Goal: Task Accomplishment & Management: Use online tool/utility

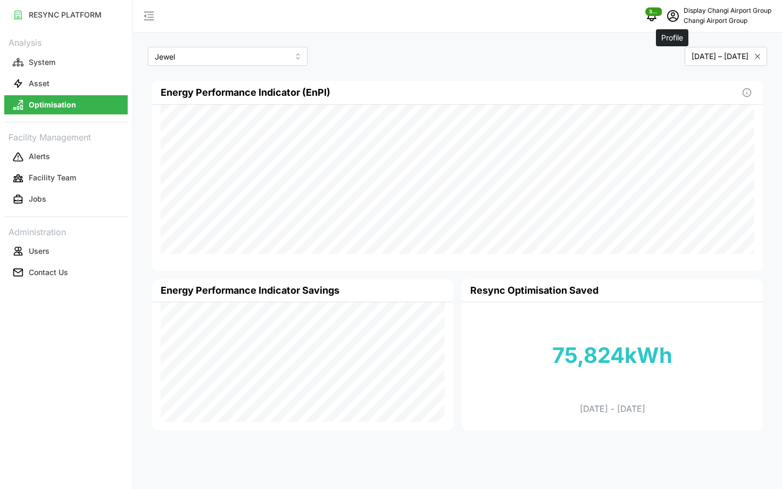
click at [674, 16] on icon "schedule" at bounding box center [673, 16] width 13 height 13
click at [693, 85] on div "Logout" at bounding box center [723, 80] width 76 height 12
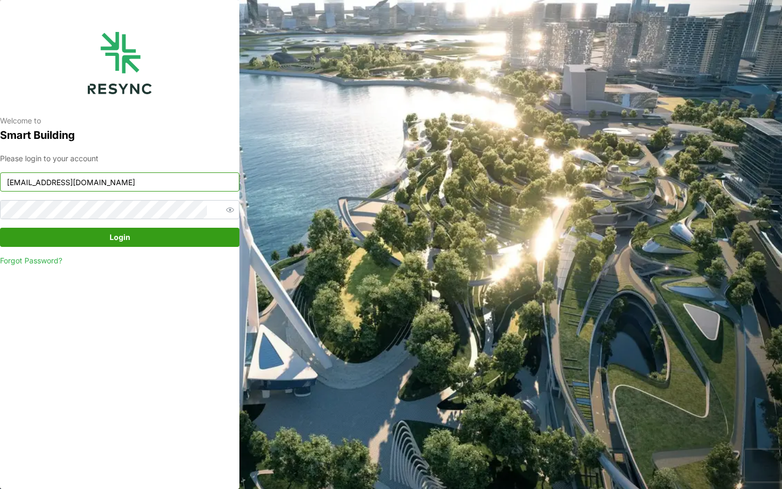
click at [151, 186] on input "changi_airport_group_display@resynctech.com" at bounding box center [119, 181] width 239 height 19
type input "mesp_display@resynctech.com"
click at [164, 240] on span "Login" at bounding box center [119, 237] width 219 height 18
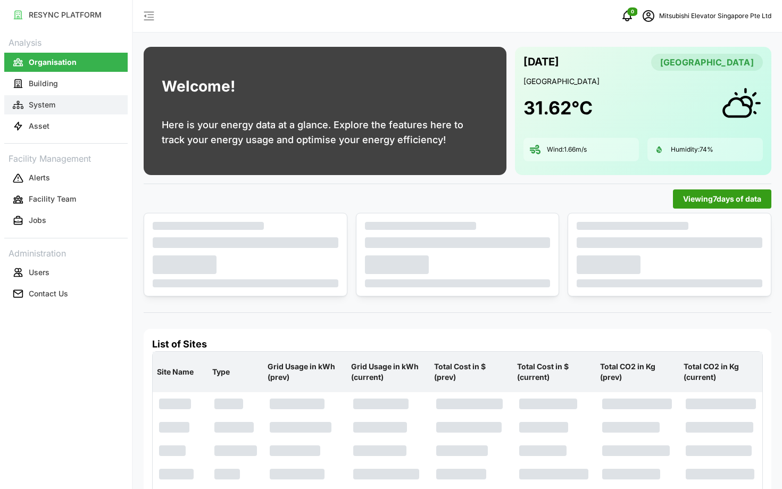
click at [77, 99] on button "System" at bounding box center [65, 104] width 123 height 19
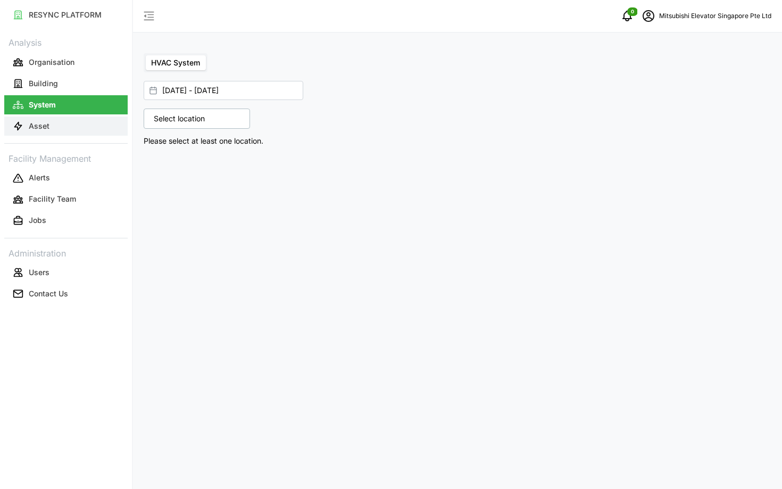
click at [73, 124] on button "Asset" at bounding box center [65, 126] width 123 height 19
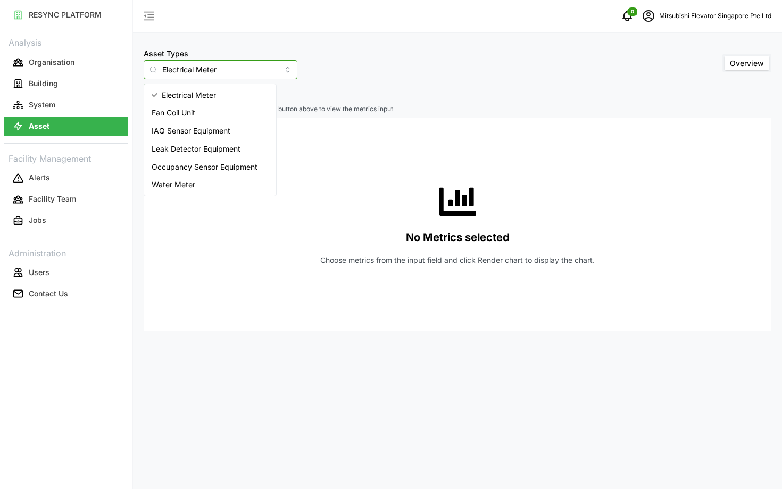
click at [192, 70] on input "Electrical Meter" at bounding box center [221, 69] width 154 height 19
click at [214, 134] on span "IAQ Sensor Equipment" at bounding box center [191, 131] width 79 height 12
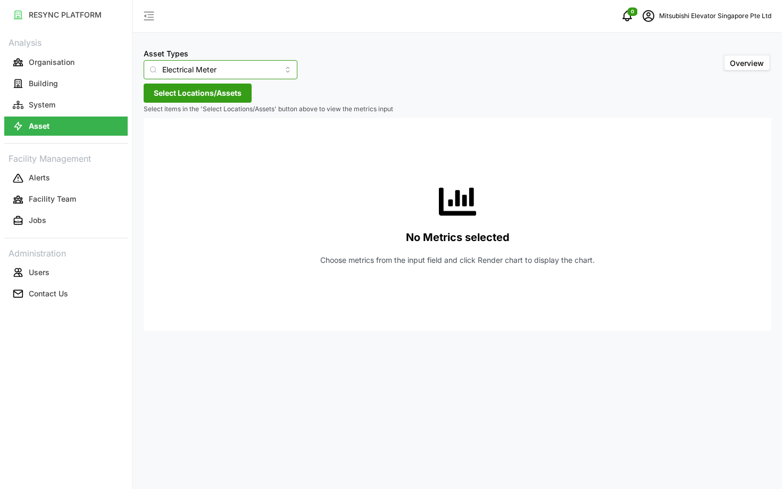
type input "IAQ Sensor Equipment"
click at [195, 98] on span "Select Locations/Assets" at bounding box center [198, 93] width 88 height 18
click at [172, 140] on span "Select MESP" at bounding box center [170, 141] width 7 height 7
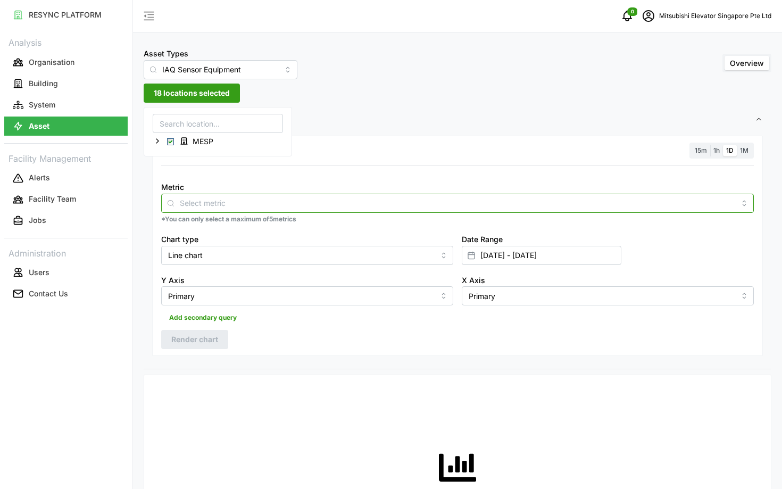
click at [228, 208] on input "Metric" at bounding box center [457, 203] width 555 height 12
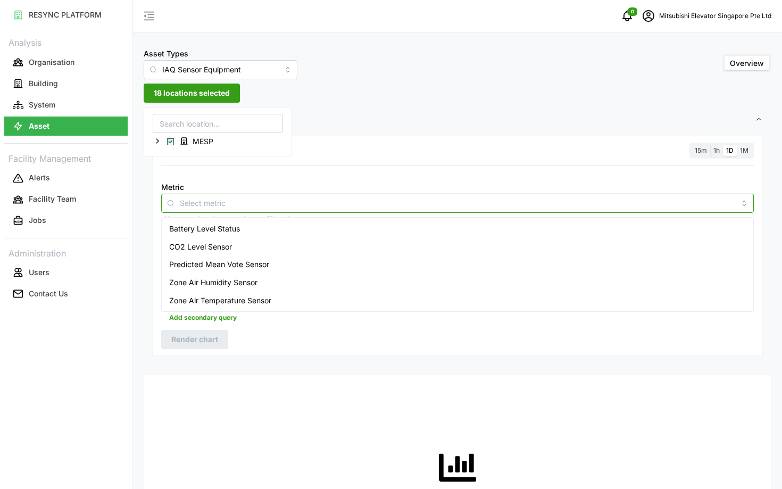
click at [253, 265] on span "Predicted Mean Vote Sensor" at bounding box center [219, 265] width 100 height 12
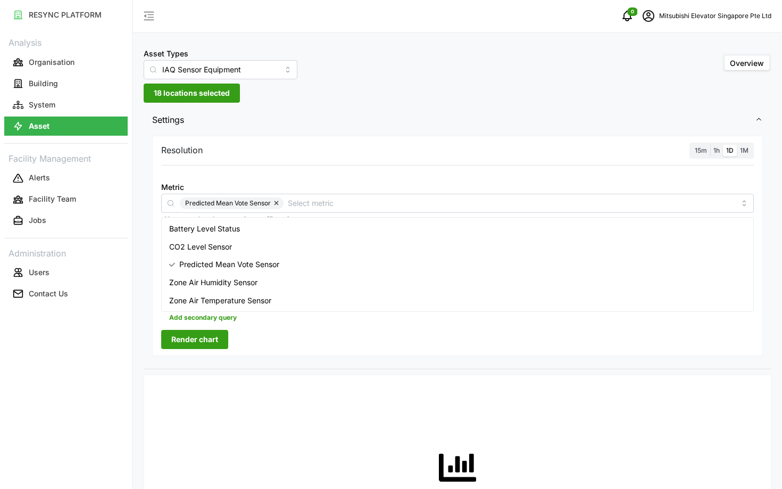
click at [478, 395] on div "No Metrics selected Choose metrics from the input field and click Render chart …" at bounding box center [457, 490] width 593 height 213
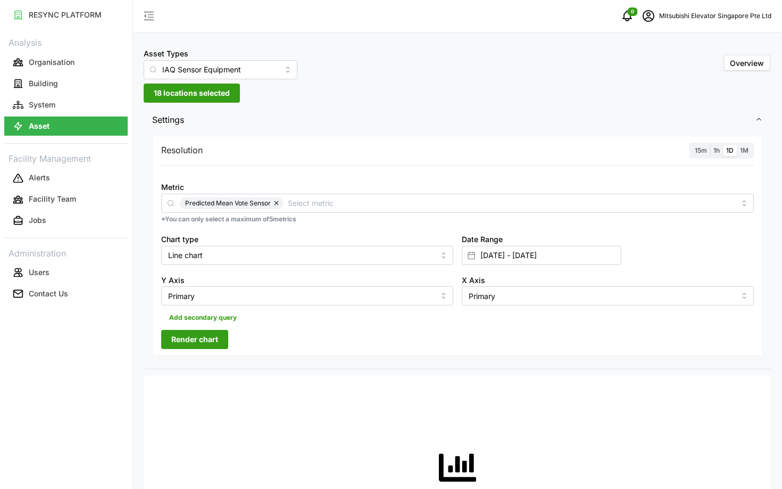
click at [695, 147] on span "15m" at bounding box center [701, 150] width 12 height 8
click at [692, 145] on input "15m" at bounding box center [692, 145] width 0 height 0
click at [194, 334] on span "Render chart" at bounding box center [194, 339] width 47 height 18
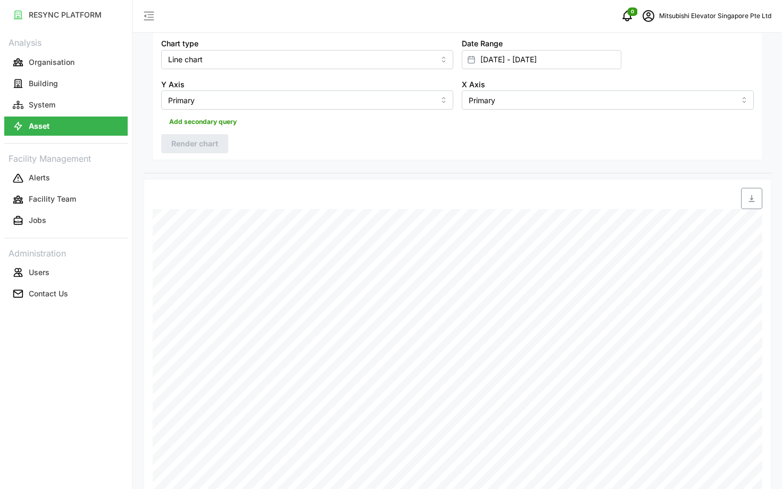
scroll to position [318, 0]
